Goal: Transaction & Acquisition: Purchase product/service

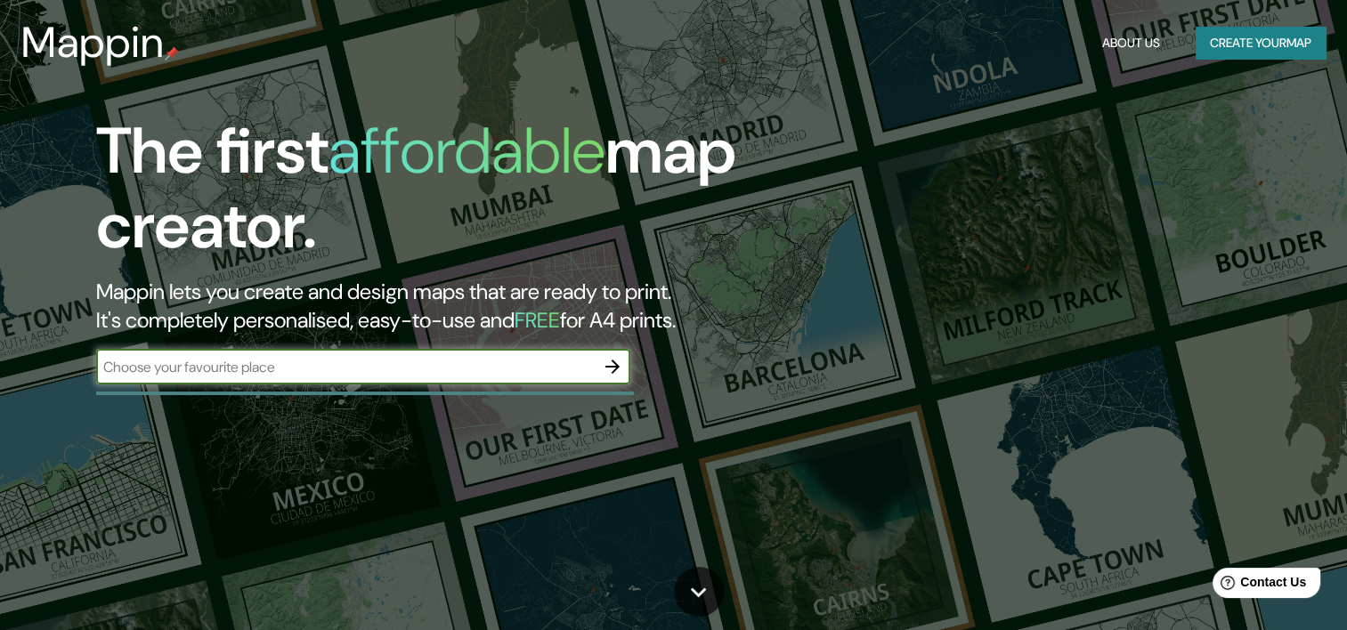
click at [321, 366] on input "text" at bounding box center [345, 367] width 498 height 20
type input "[GEOGRAPHIC_DATA]"
drag, startPoint x: 288, startPoint y: 360, endPoint x: -4, endPoint y: 350, distance: 292.1
click at [0, 350] on html "Mappin About Us Create your map The first affordable map creator. Mappin lets y…" at bounding box center [673, 315] width 1347 height 630
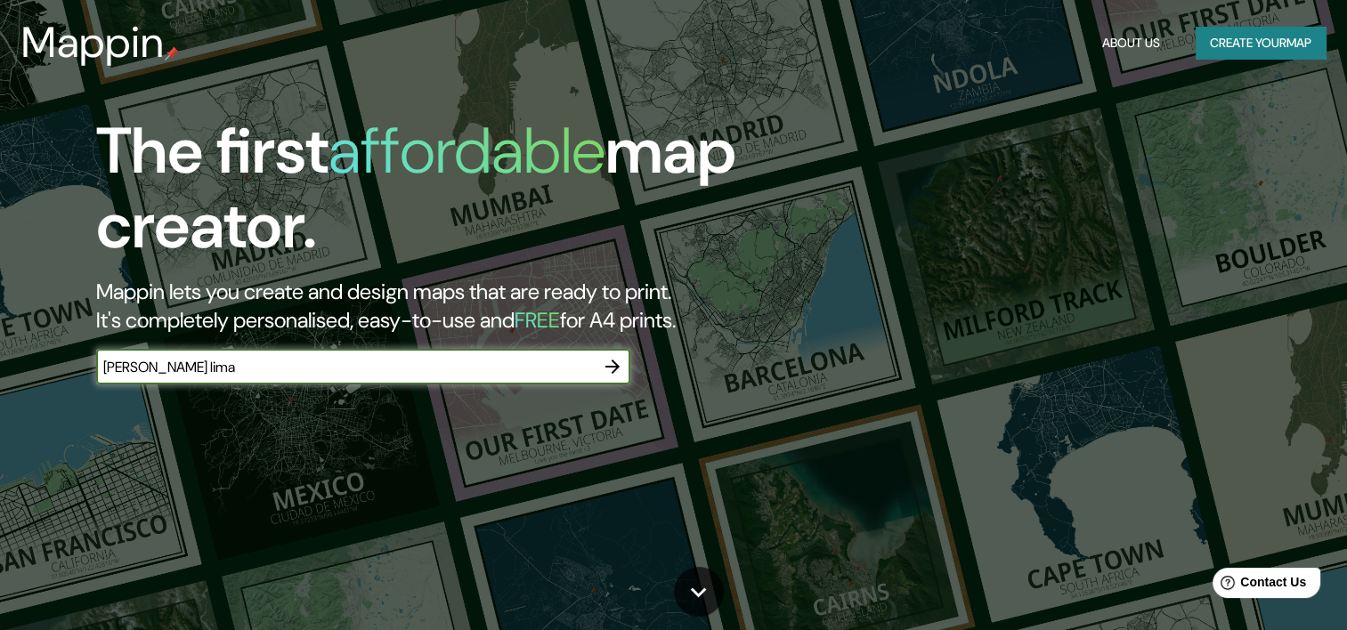
type input "[PERSON_NAME] lima"
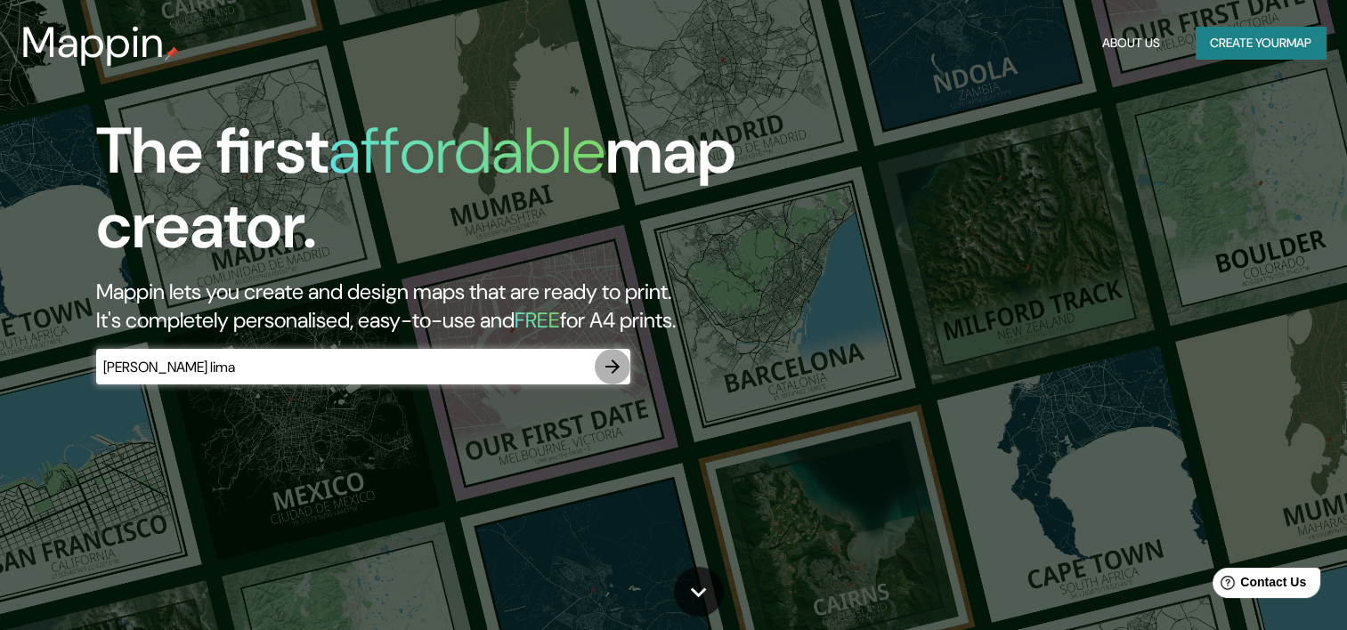
click at [612, 362] on icon "button" at bounding box center [612, 366] width 21 height 21
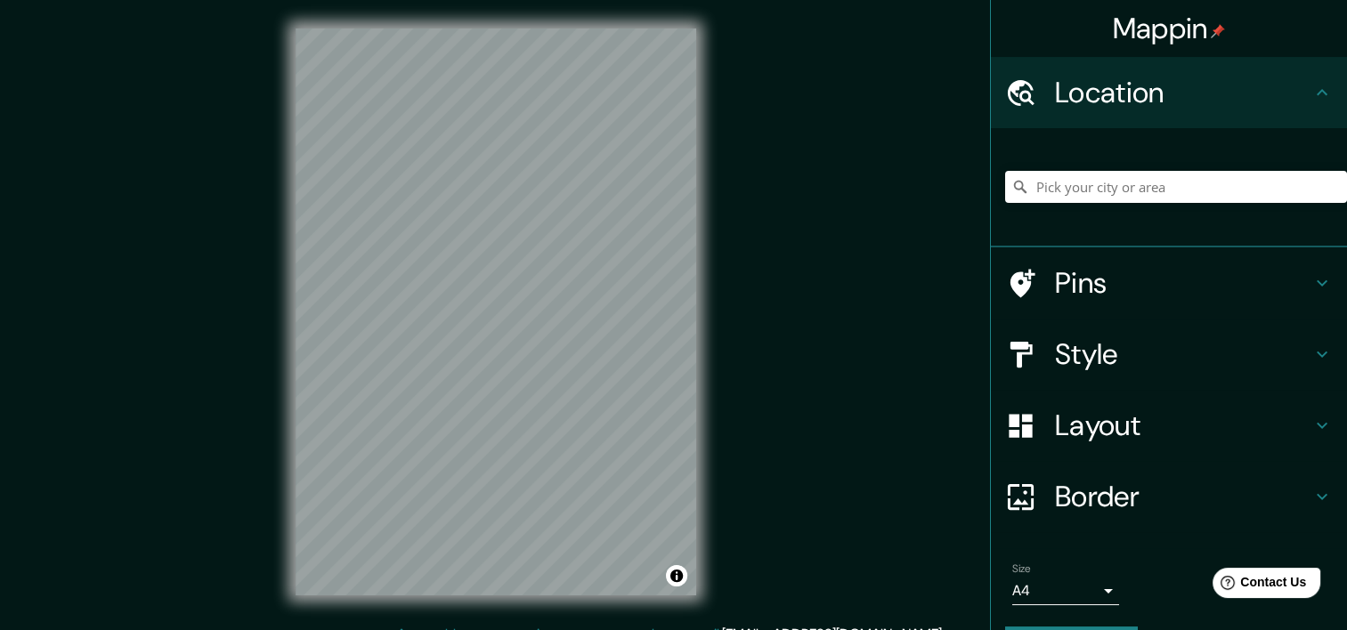
click at [1311, 101] on icon at bounding box center [1321, 92] width 21 height 21
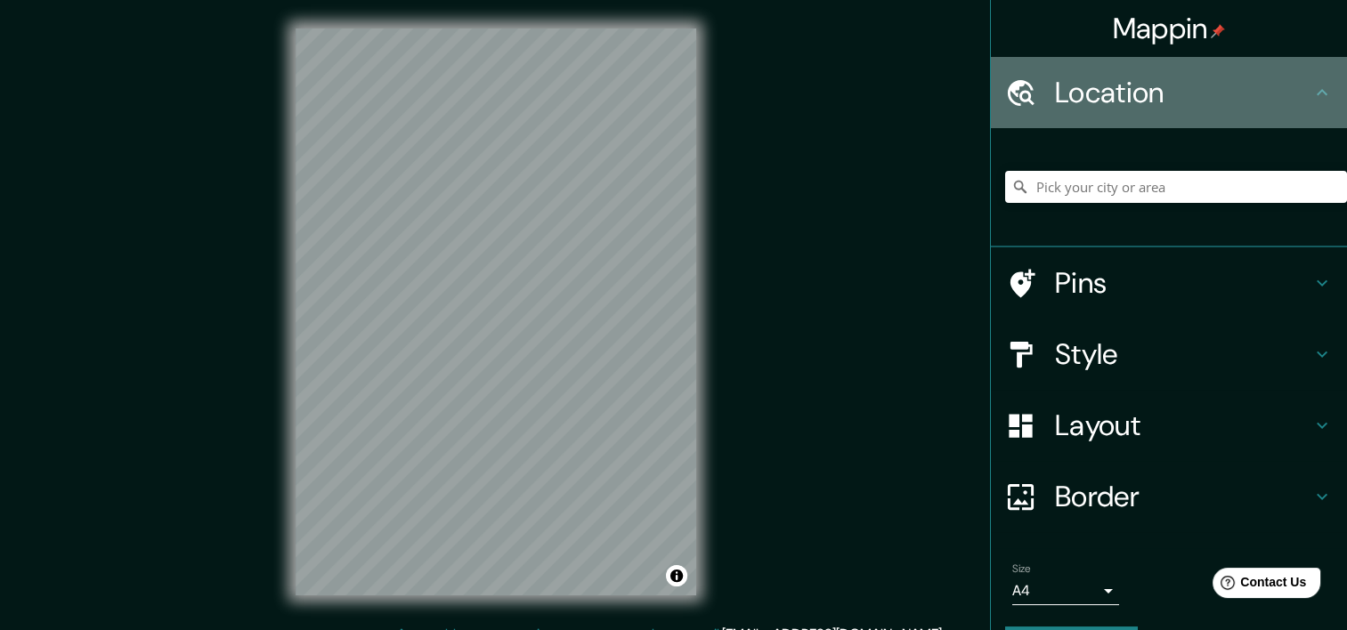
click at [1146, 107] on h4 "Location" at bounding box center [1183, 93] width 256 height 36
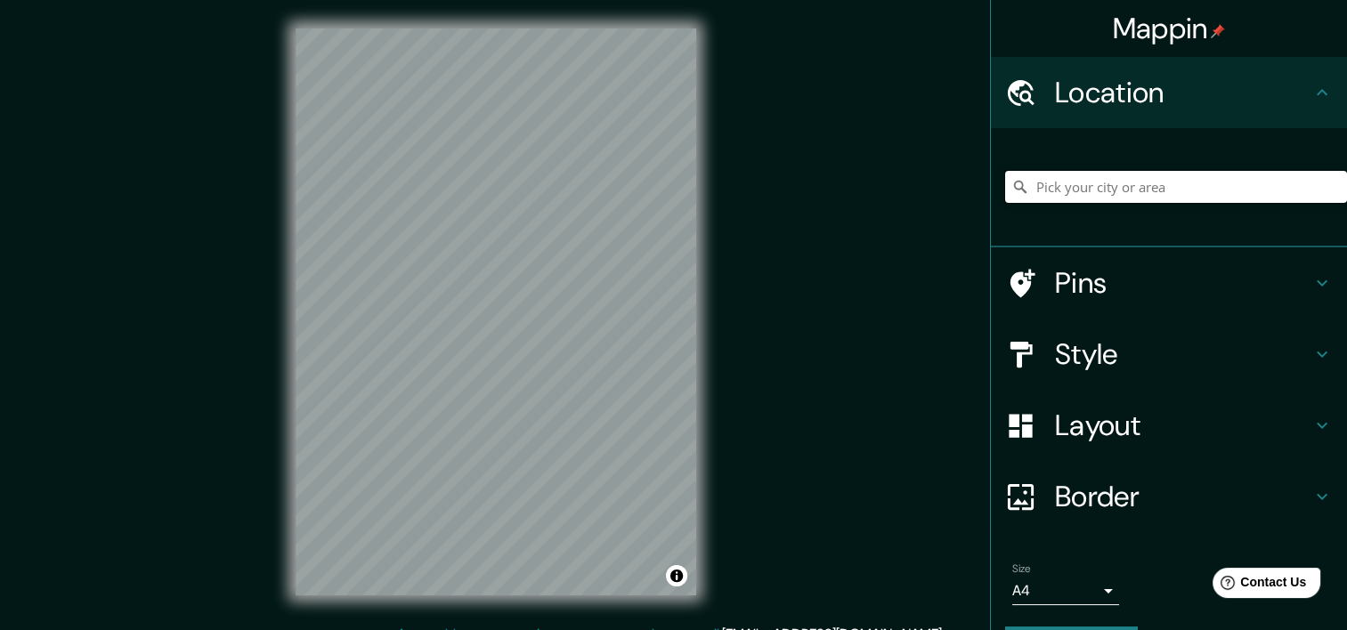
click at [1116, 189] on input "Pick your city or area" at bounding box center [1176, 187] width 342 height 32
click at [1114, 190] on input "Pick your city or area" at bounding box center [1176, 187] width 342 height 32
click at [1139, 199] on input "Pick your city or area" at bounding box center [1176, 187] width 342 height 32
click at [1138, 192] on input "Pick your city or area" at bounding box center [1176, 187] width 342 height 32
paste input "[GEOGRAPHIC_DATA][PERSON_NAME], [PERSON_NAME], [PERSON_NAME]"
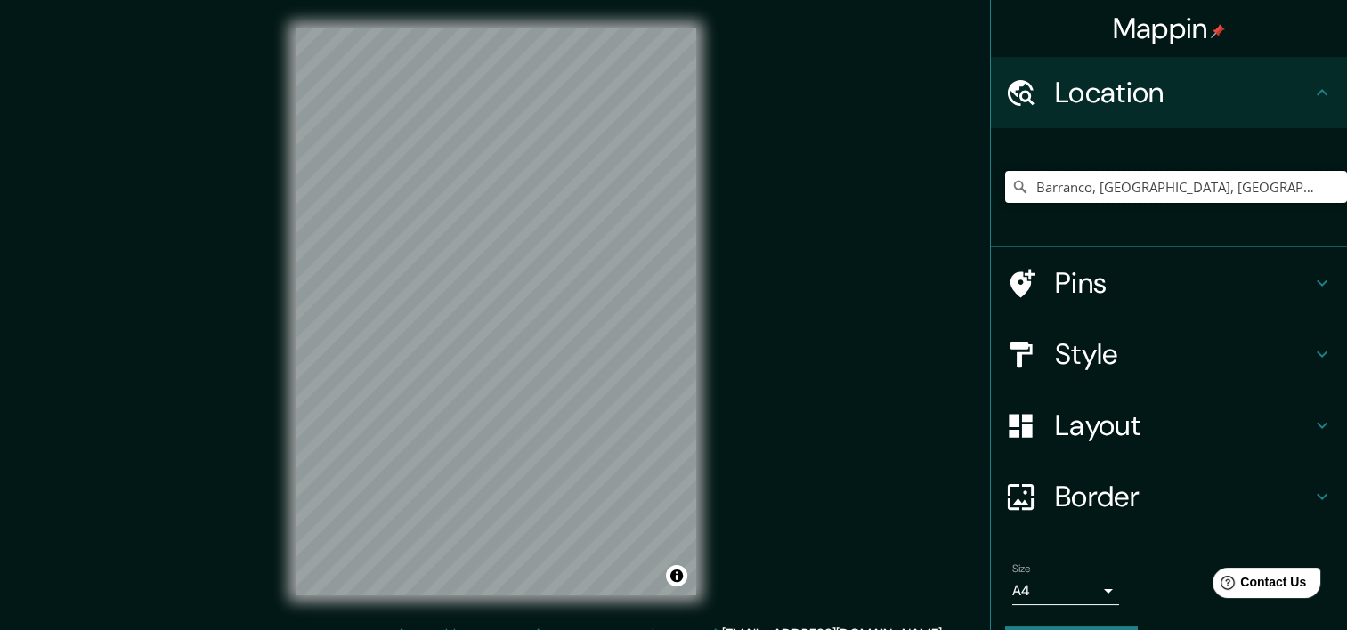
type input "Barranco, [GEOGRAPHIC_DATA], [GEOGRAPHIC_DATA], [GEOGRAPHIC_DATA]"
click at [1055, 344] on h4 "Style" at bounding box center [1183, 354] width 256 height 36
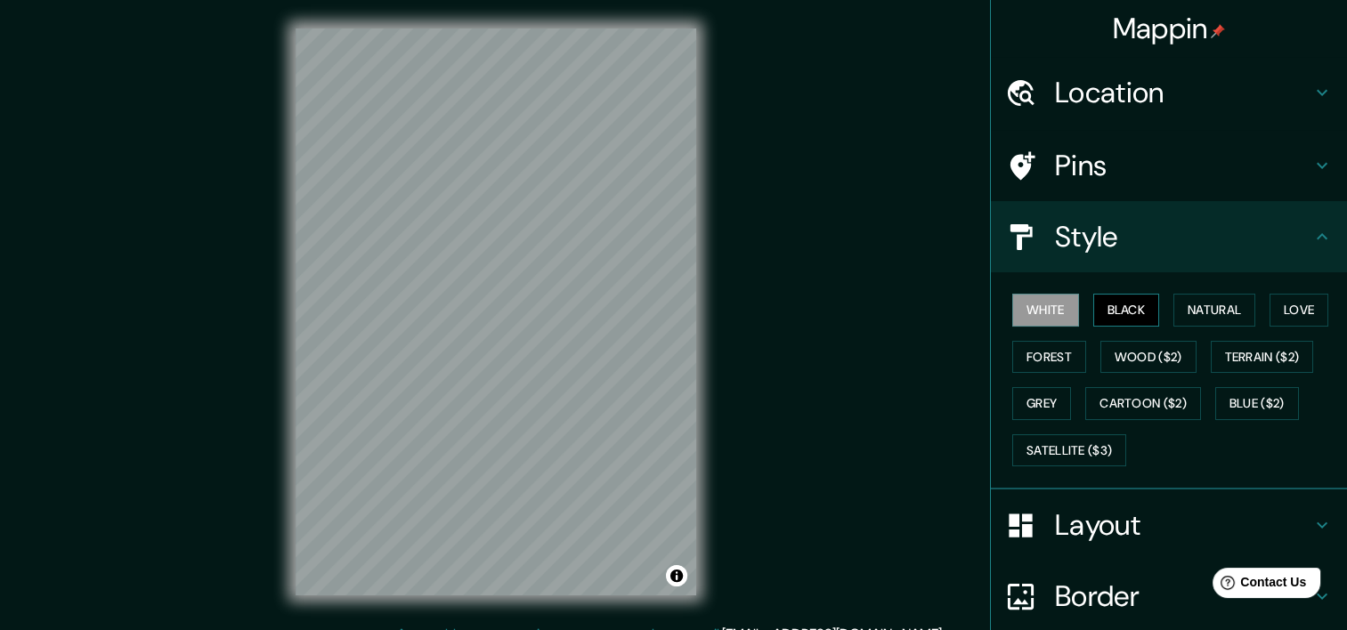
click at [1102, 307] on button "Black" at bounding box center [1126, 310] width 67 height 33
click at [1173, 313] on button "Natural" at bounding box center [1214, 310] width 82 height 33
click at [1114, 310] on button "Black" at bounding box center [1126, 310] width 67 height 33
click at [1182, 306] on button "Natural" at bounding box center [1214, 310] width 82 height 33
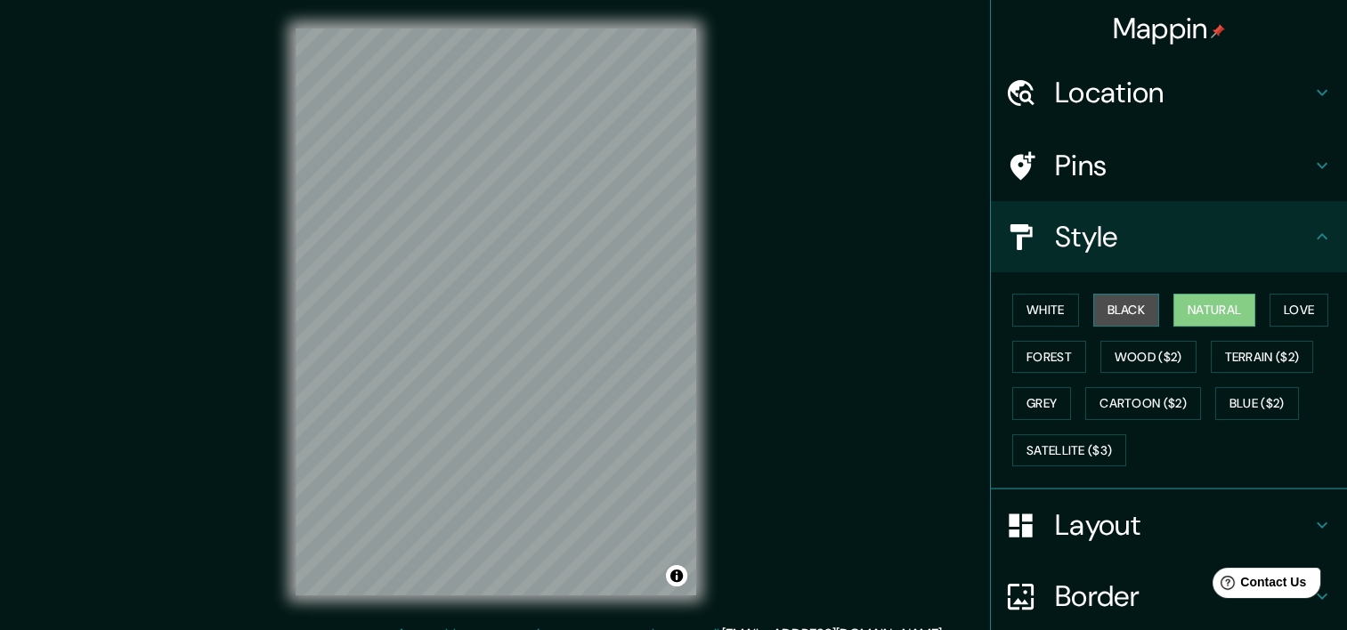
click at [1116, 304] on button "Black" at bounding box center [1126, 310] width 67 height 33
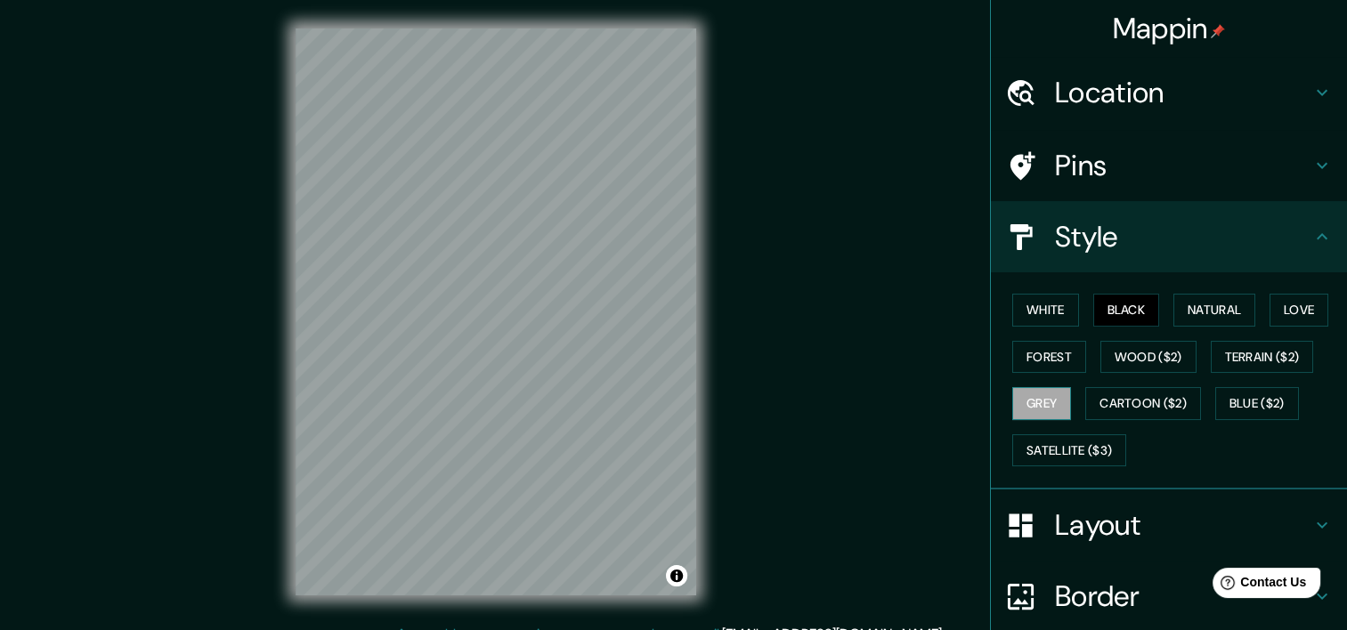
click at [1039, 410] on button "Grey" at bounding box center [1041, 403] width 59 height 33
click at [1056, 351] on button "Forest" at bounding box center [1049, 357] width 74 height 33
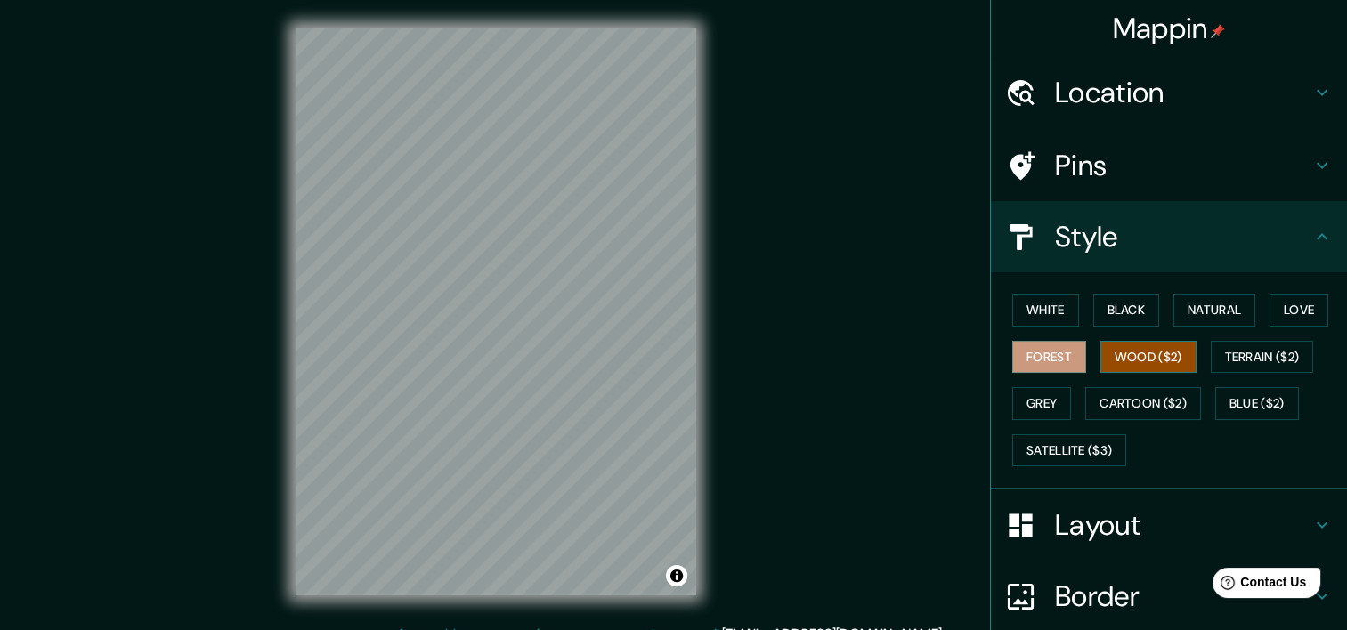
click at [1113, 351] on button "Wood ($2)" at bounding box center [1148, 357] width 96 height 33
click at [1213, 306] on button "Natural" at bounding box center [1214, 310] width 82 height 33
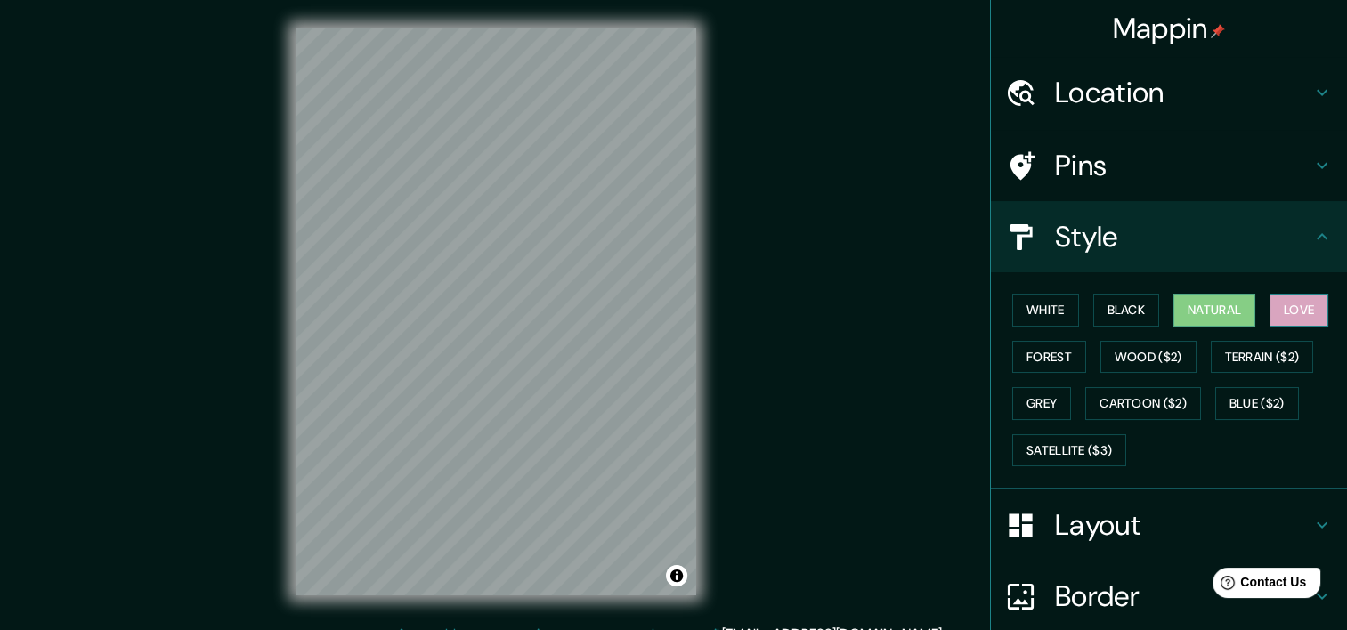
click at [1269, 310] on button "Love" at bounding box center [1298, 310] width 59 height 33
click at [1219, 316] on button "Natural" at bounding box center [1214, 310] width 82 height 33
click at [1133, 316] on button "Black" at bounding box center [1126, 310] width 67 height 33
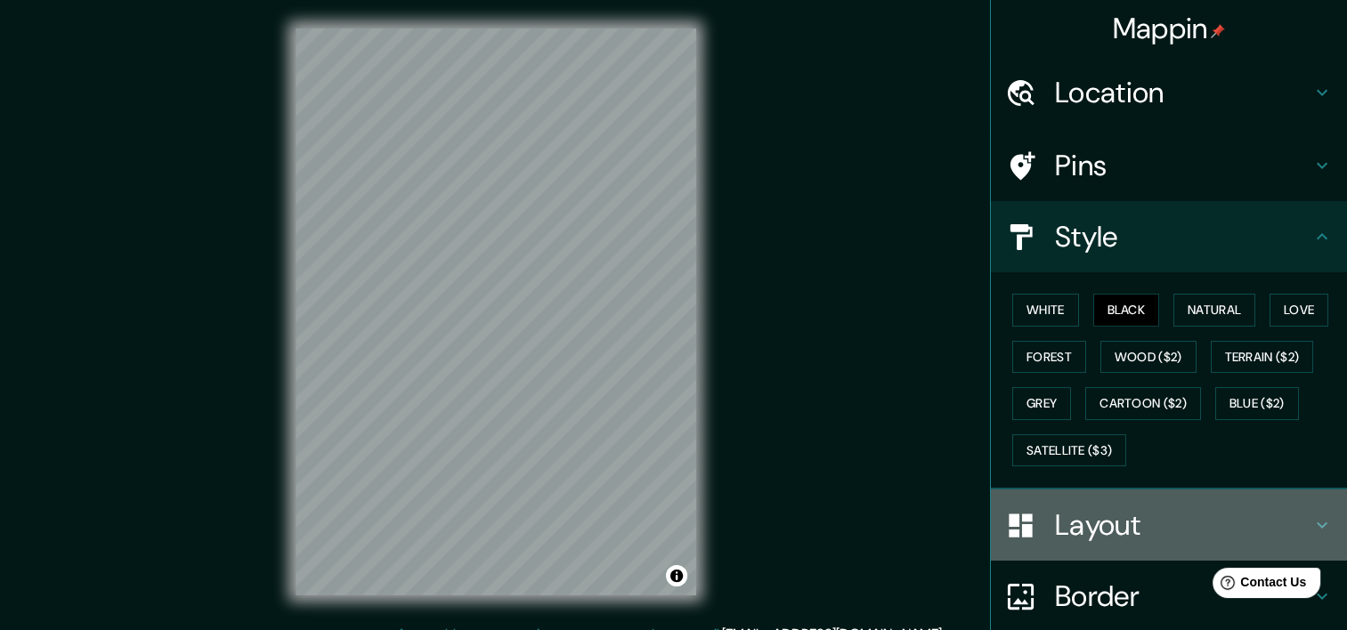
click at [1082, 527] on h4 "Layout" at bounding box center [1183, 525] width 256 height 36
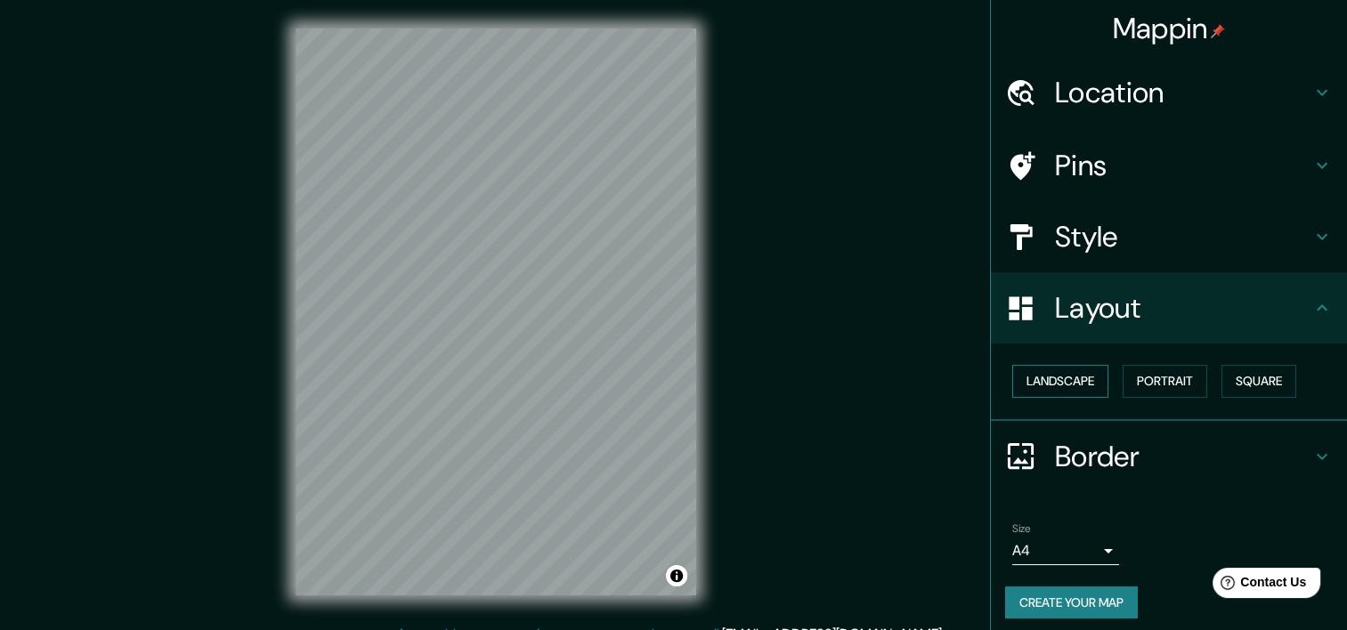
click at [1079, 380] on button "Landscape" at bounding box center [1060, 381] width 96 height 33
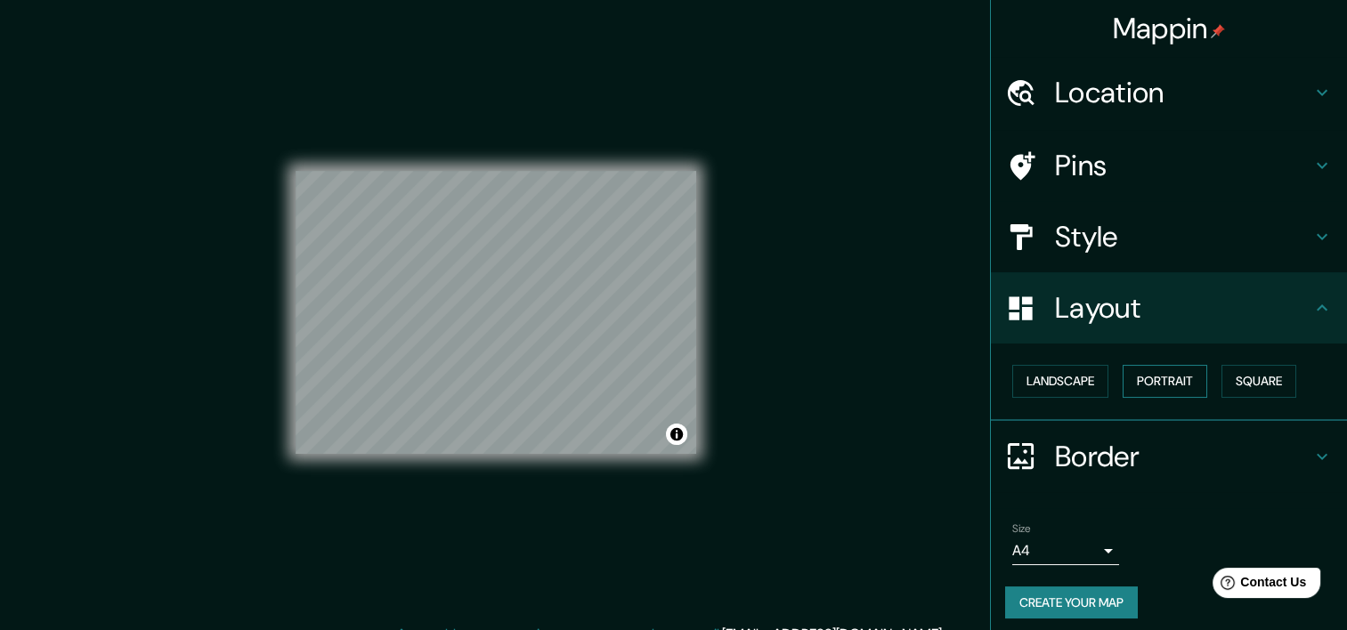
click at [1142, 382] on button "Portrait" at bounding box center [1164, 381] width 85 height 33
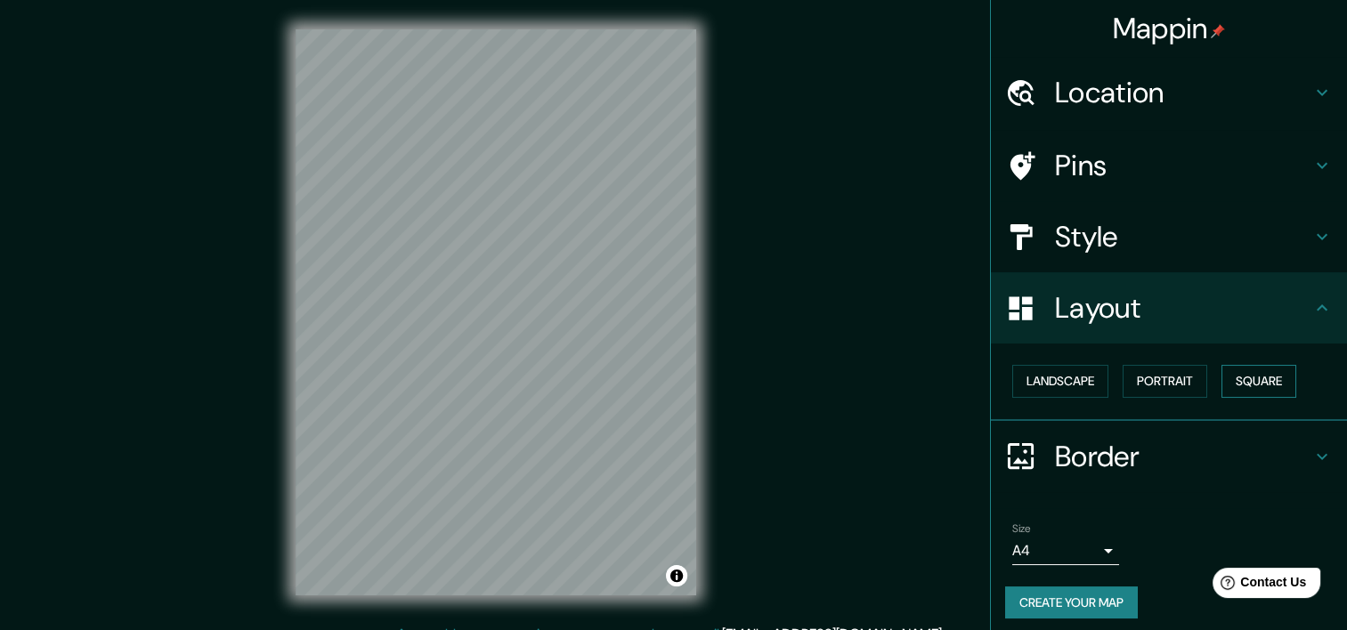
click at [1235, 381] on button "Square" at bounding box center [1258, 381] width 75 height 33
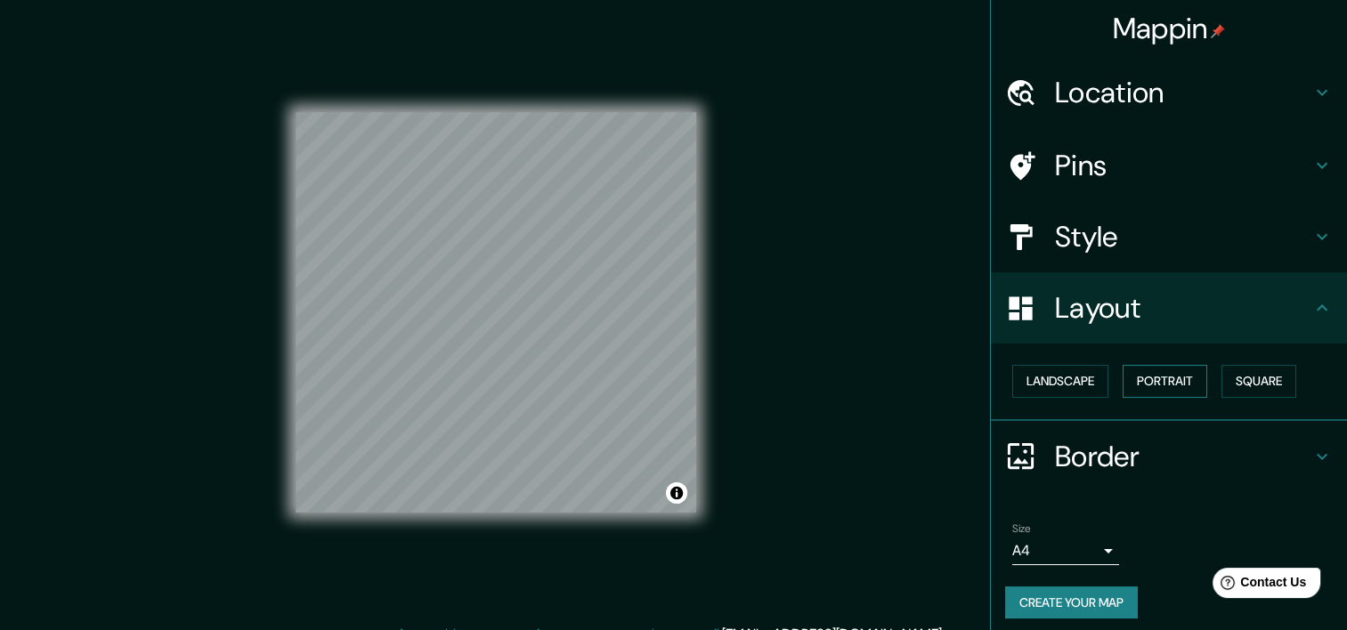
click at [1131, 383] on button "Portrait" at bounding box center [1164, 381] width 85 height 33
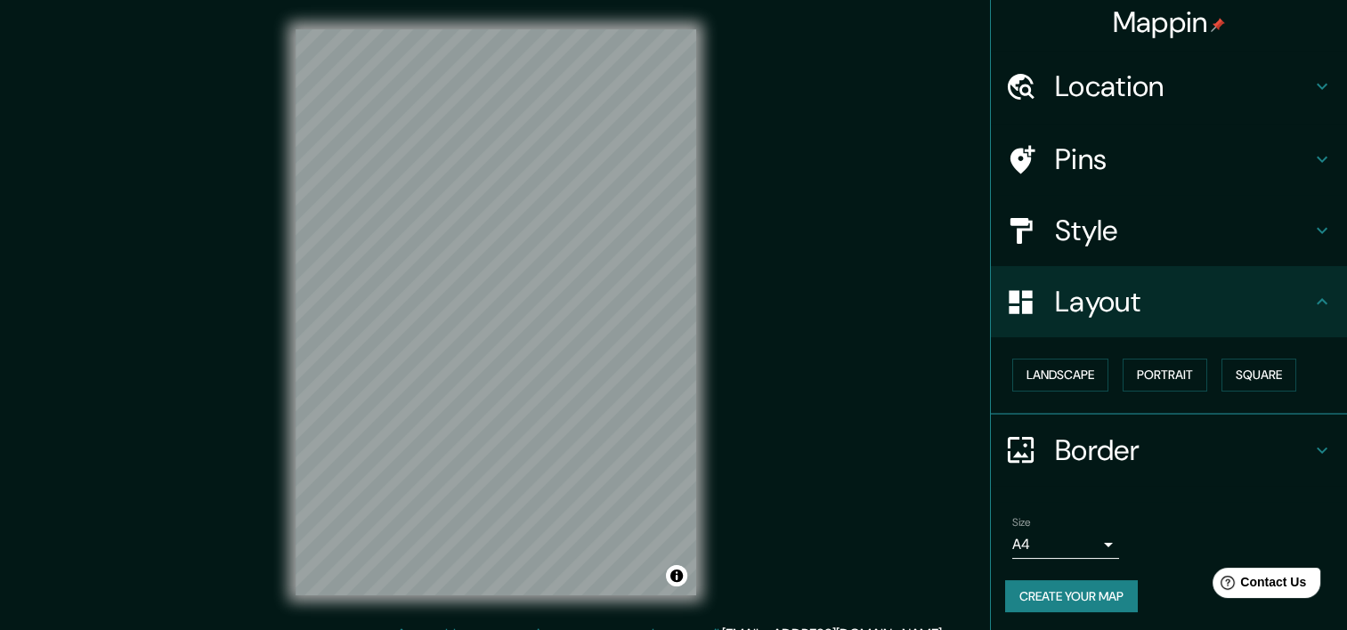
scroll to position [8, 0]
click at [1268, 310] on h4 "Layout" at bounding box center [1183, 300] width 256 height 36
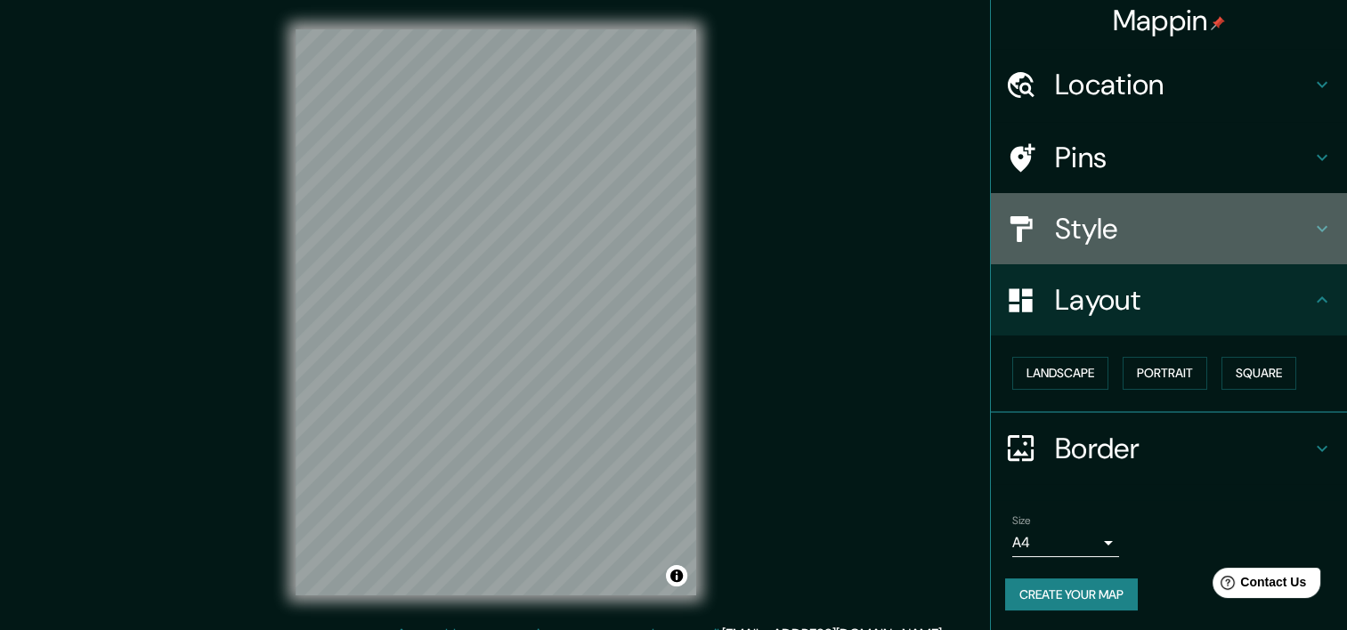
click at [1147, 227] on h4 "Style" at bounding box center [1183, 229] width 256 height 36
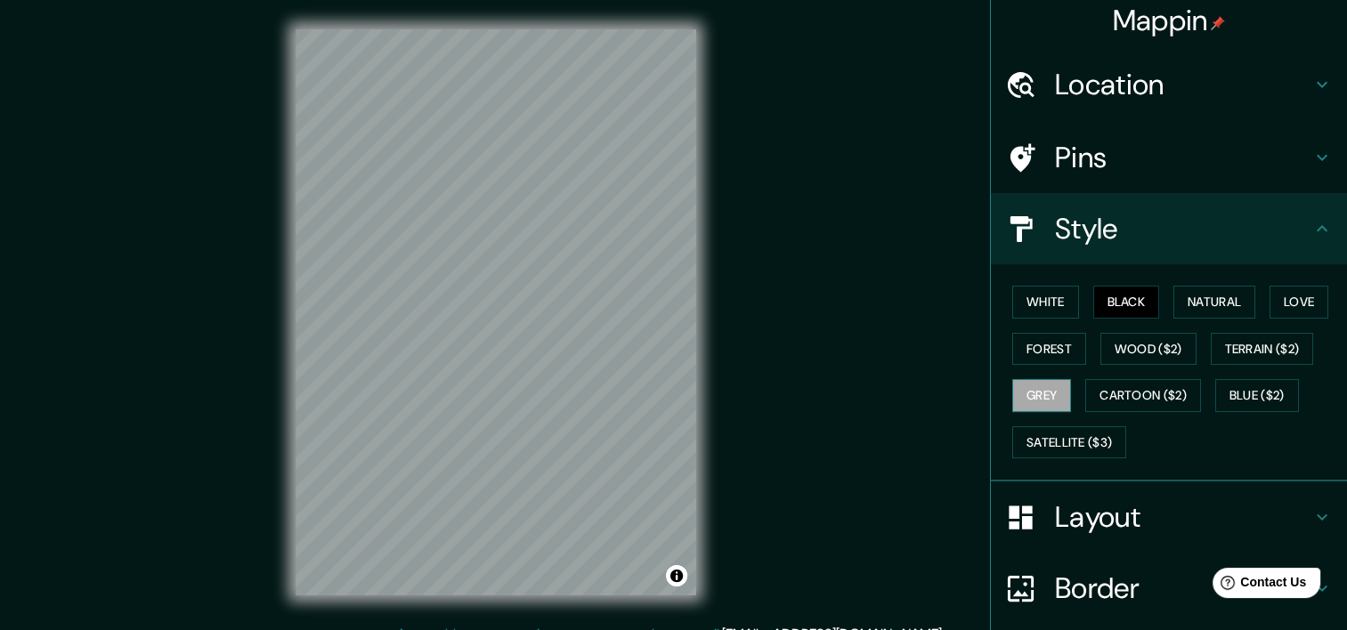
click at [1040, 399] on button "Grey" at bounding box center [1041, 395] width 59 height 33
click at [1120, 303] on button "Black" at bounding box center [1126, 302] width 67 height 33
click at [1046, 385] on button "Grey" at bounding box center [1041, 395] width 59 height 33
